Goal: Check status: Check status

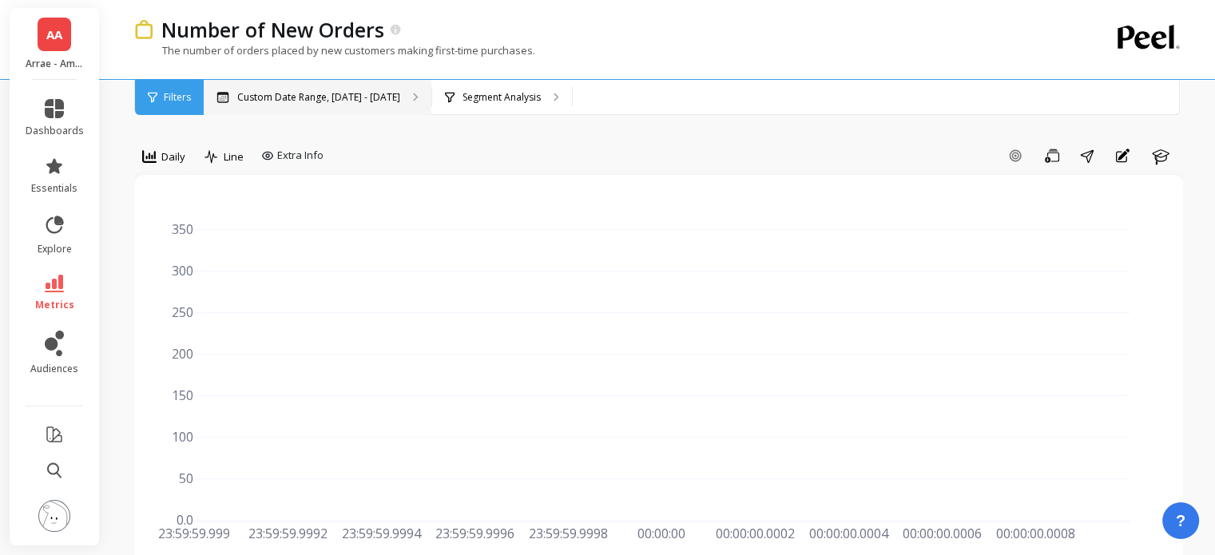
click at [316, 97] on p "Custom Date Range, [DATE] - [DATE]" at bounding box center [318, 97] width 163 height 13
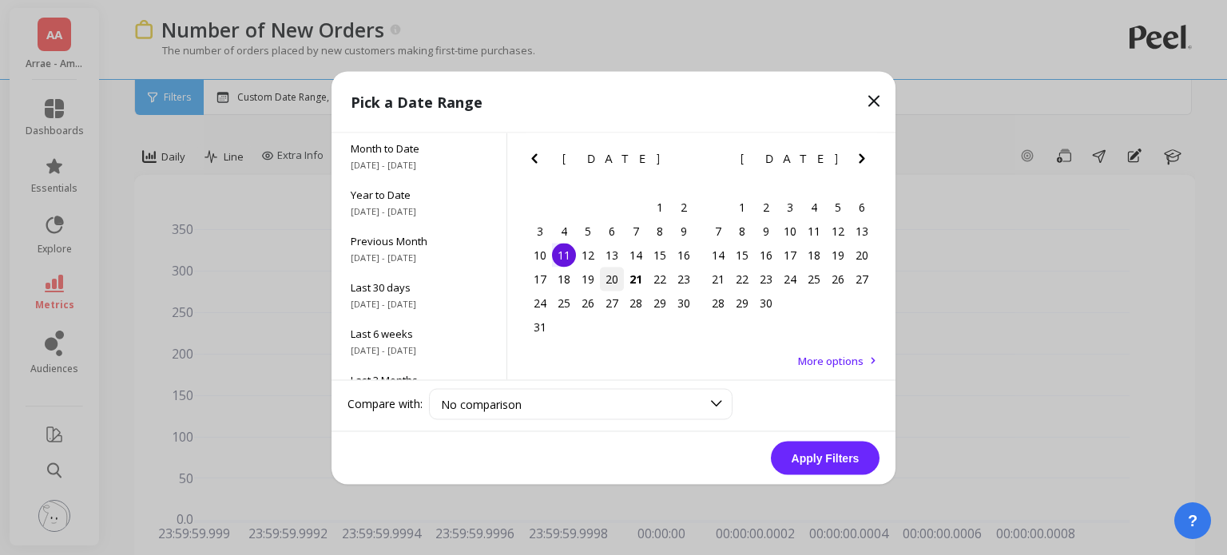
click at [609, 278] on div "20" at bounding box center [612, 279] width 24 height 24
click at [803, 468] on button "Apply Filters" at bounding box center [825, 458] width 109 height 34
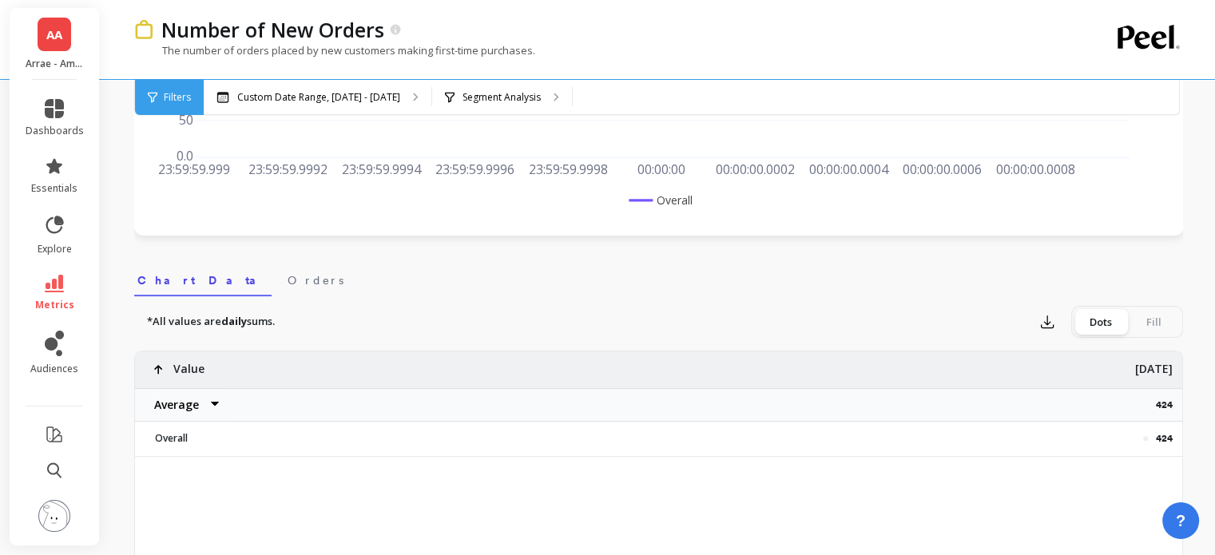
scroll to position [369, 0]
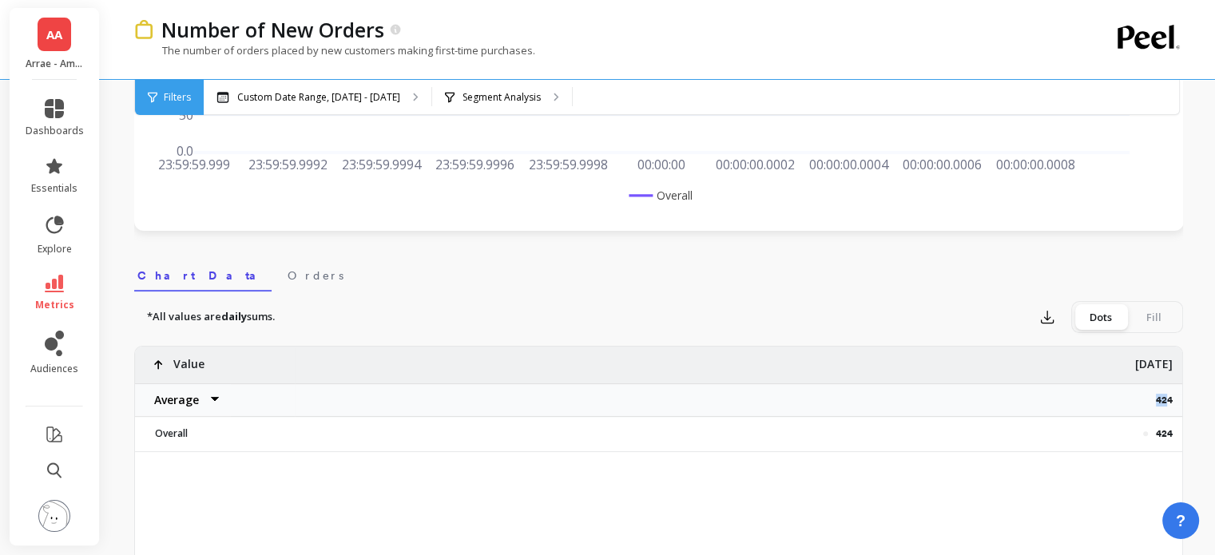
drag, startPoint x: 1164, startPoint y: 403, endPoint x: 1145, endPoint y: 399, distance: 19.8
click at [1141, 399] on div "424" at bounding box center [738, 400] width 887 height 34
click at [1168, 399] on p "424" at bounding box center [1169, 400] width 26 height 13
